Goal: Task Accomplishment & Management: Use online tool/utility

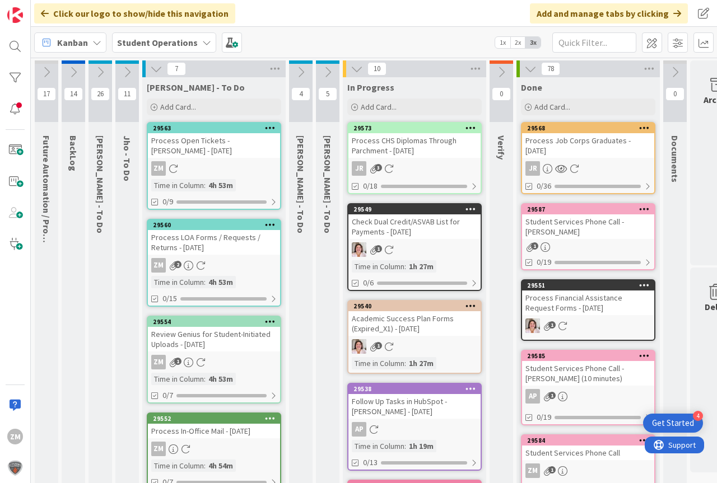
scroll to position [0, 17]
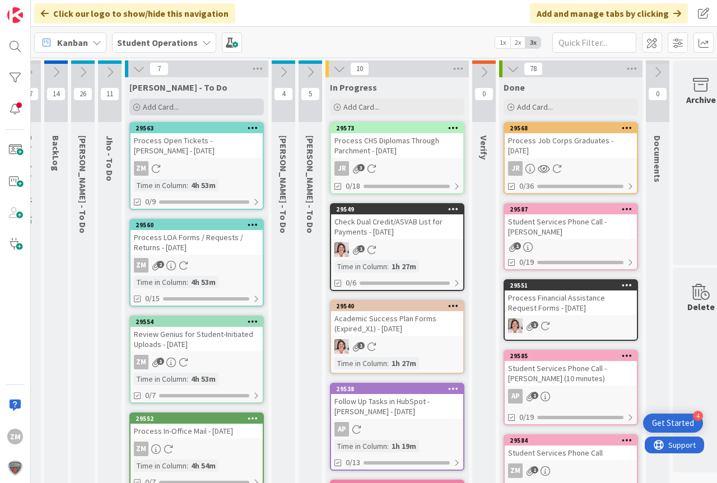
click at [162, 106] on span "Add Card..." at bounding box center [161, 107] width 36 height 10
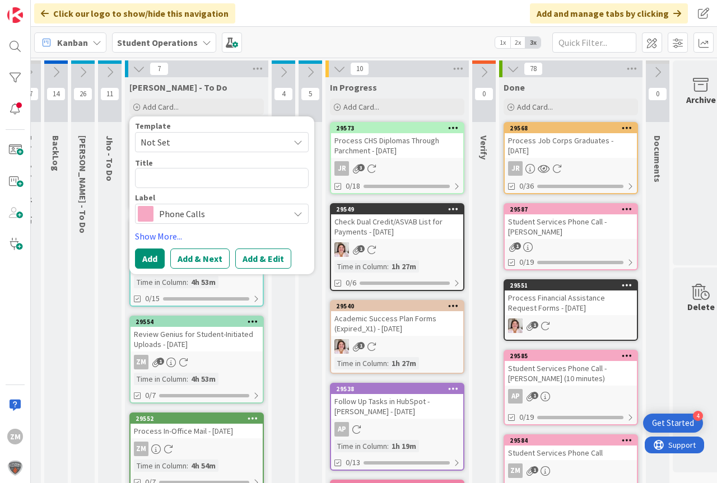
click at [300, 143] on icon at bounding box center [297, 142] width 9 height 9
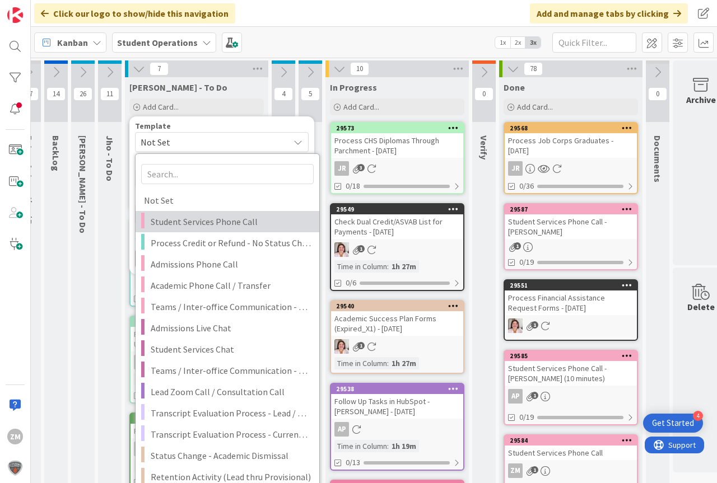
click at [184, 224] on span "Student Services Phone Call" at bounding box center [231, 221] width 160 height 15
type textarea "x"
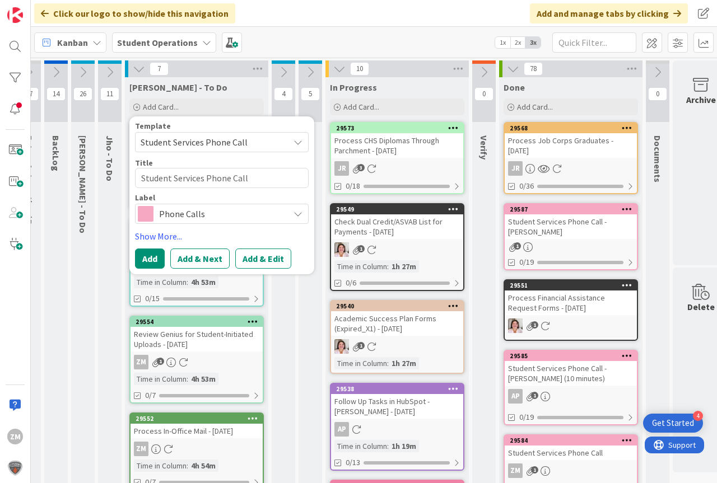
click at [262, 262] on button "Add & Edit" at bounding box center [263, 259] width 56 height 20
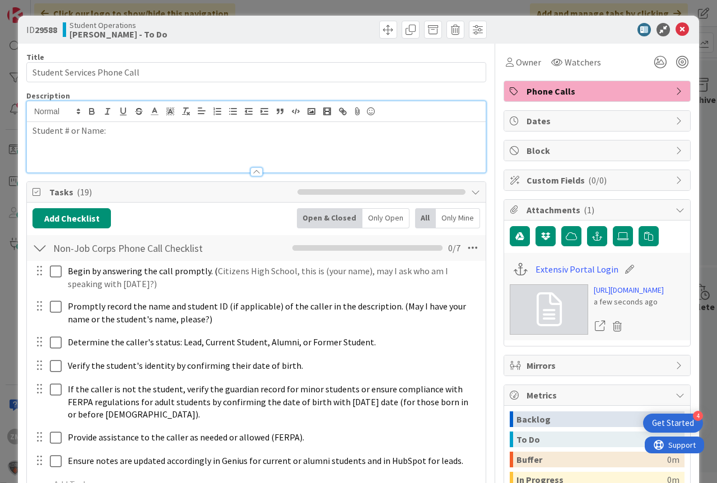
click at [143, 118] on div "Student # or Name:" at bounding box center [256, 136] width 459 height 71
click at [675, 31] on icon at bounding box center [681, 29] width 13 height 13
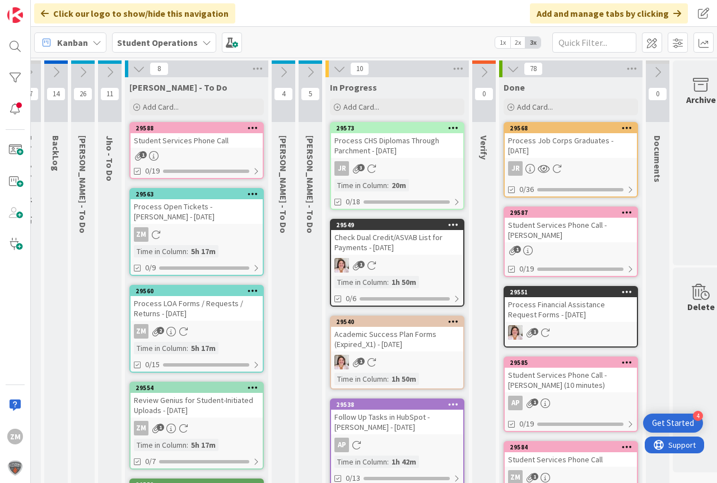
click at [250, 127] on icon at bounding box center [252, 128] width 11 height 8
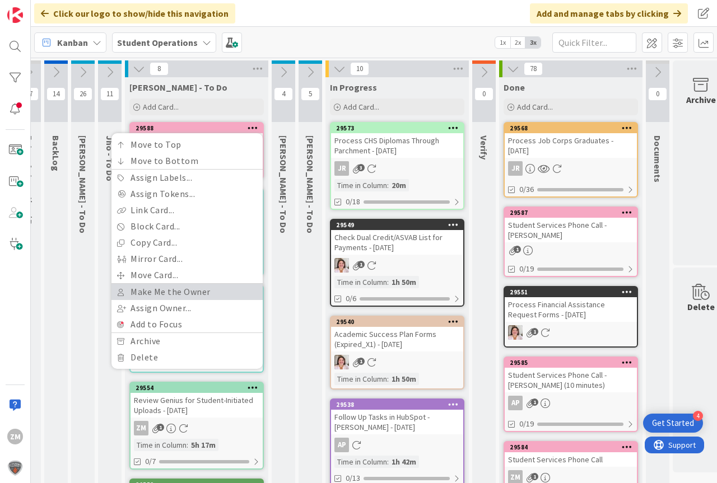
click at [166, 294] on link "Make Me the Owner" at bounding box center [186, 292] width 151 height 16
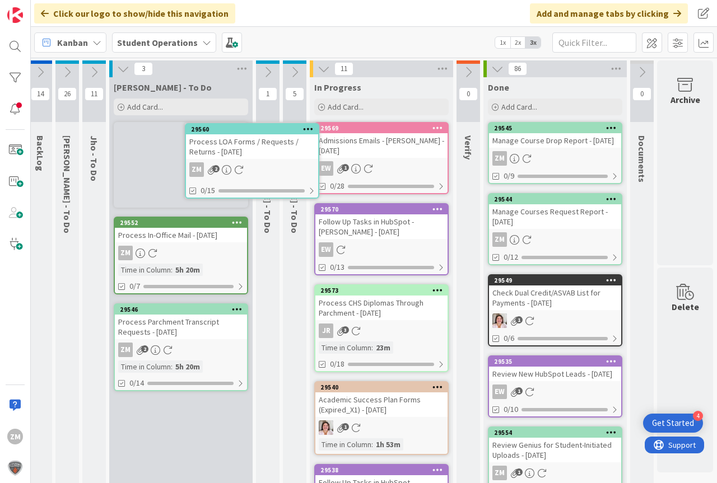
scroll to position [0, 25]
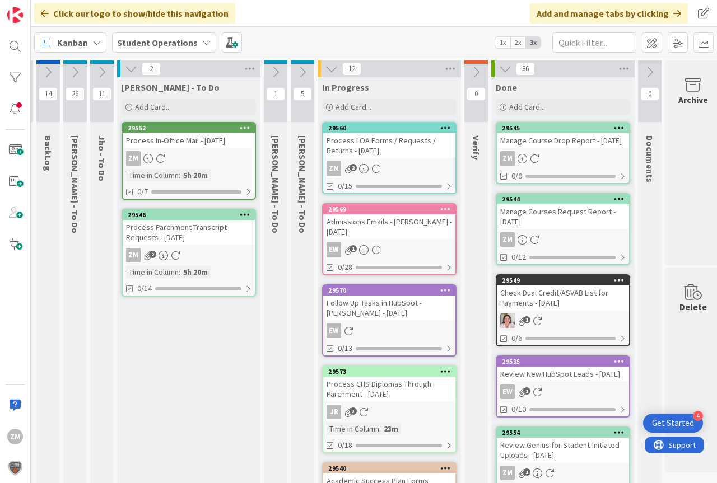
click at [366, 142] on div "Process LOA Forms / Requests / Returns - [DATE]" at bounding box center [389, 145] width 132 height 25
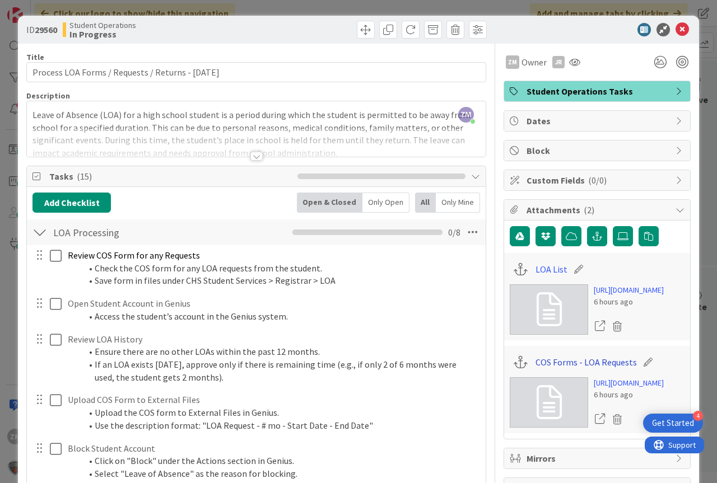
click at [587, 369] on link "COS Forms - LOA Requests" at bounding box center [585, 362] width 101 height 13
click at [544, 265] on link "LOA List" at bounding box center [551, 269] width 32 height 13
click at [678, 29] on icon at bounding box center [681, 29] width 13 height 13
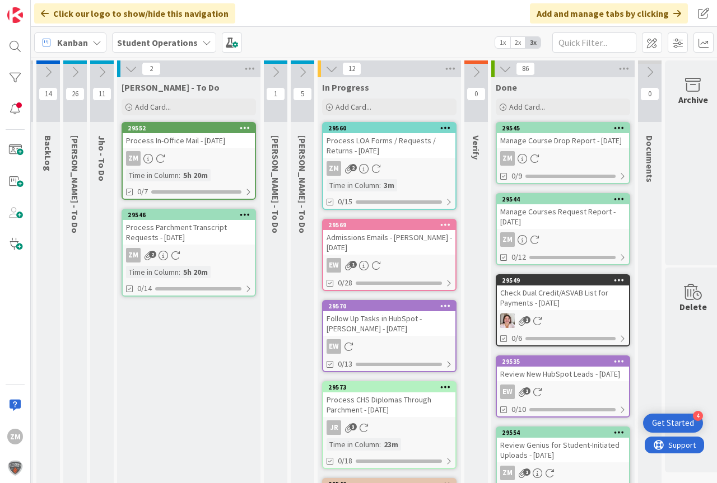
click at [103, 69] on icon at bounding box center [102, 72] width 12 height 12
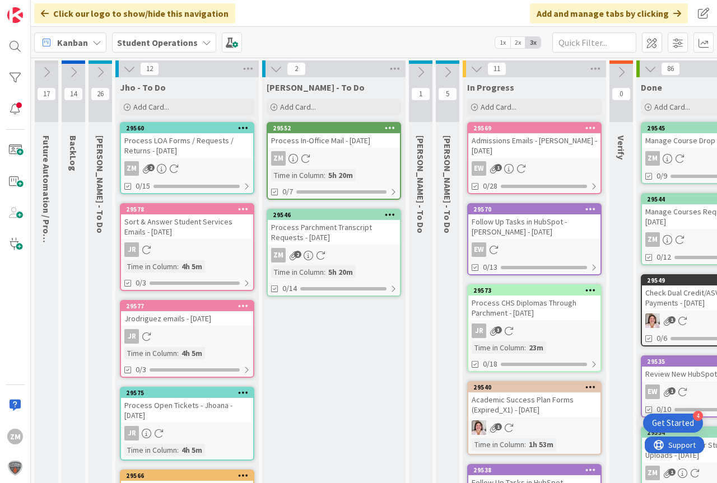
click at [131, 70] on icon at bounding box center [129, 69] width 12 height 12
